Goal: Task Accomplishment & Management: Manage account settings

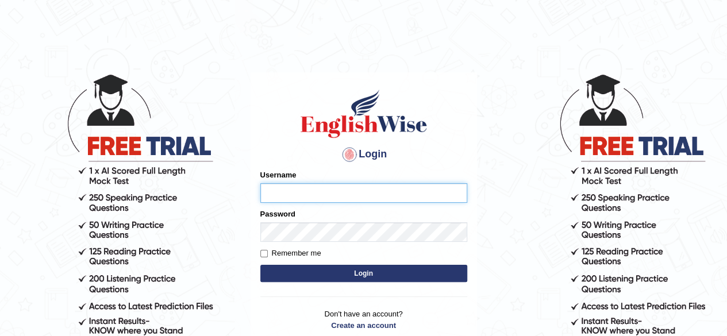
type input "[PERSON_NAME]"
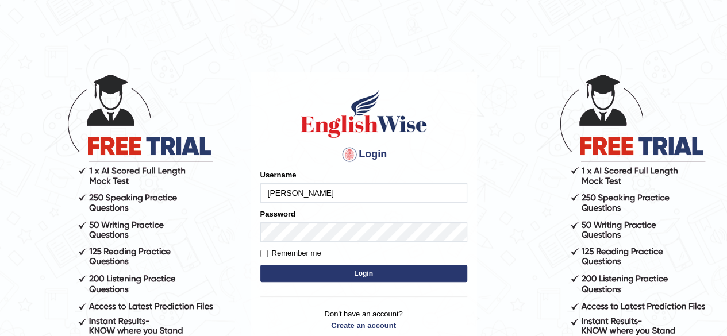
click at [349, 272] on button "Login" at bounding box center [363, 273] width 207 height 17
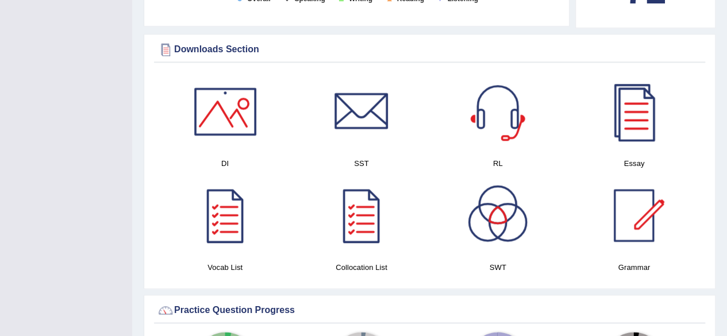
scroll to position [638, 0]
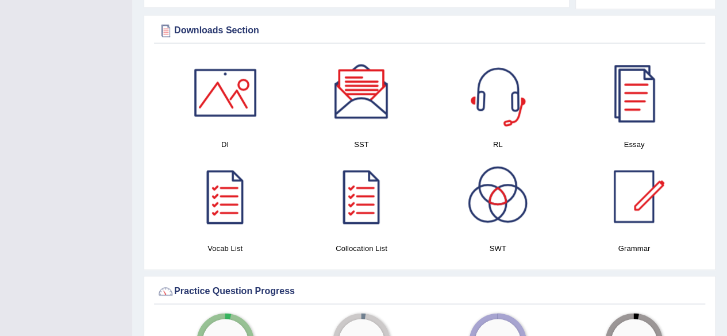
click at [653, 82] on div at bounding box center [633, 92] width 80 height 80
